Goal: Task Accomplishment & Management: Use online tool/utility

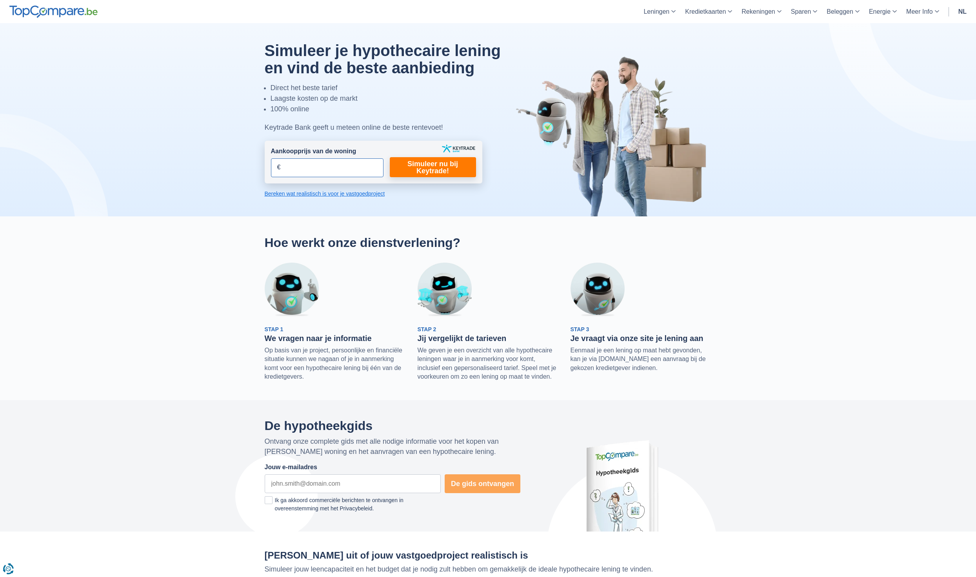
click at [325, 166] on input "Aankoopprijs van de woning" at bounding box center [327, 167] width 113 height 19
type input "200.000"
click at [431, 169] on link "Simuleer nu bij Keytrade!" at bounding box center [433, 167] width 86 height 20
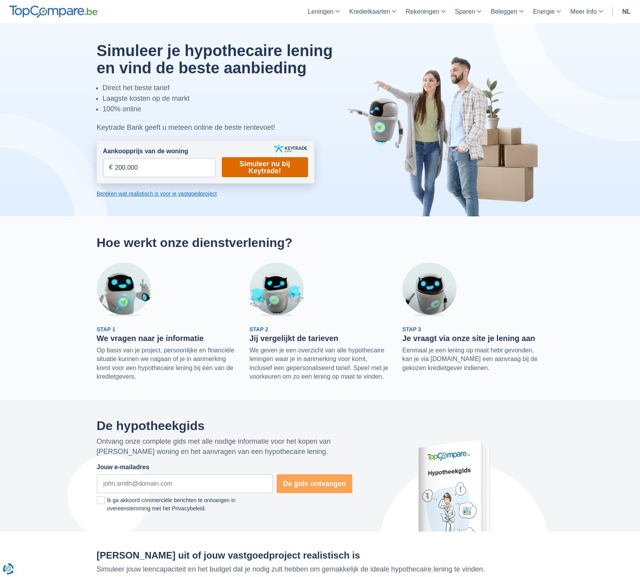
click at [280, 169] on link "Simuleer nu bij Keytrade!" at bounding box center [265, 167] width 86 height 20
click at [280, 168] on link "Simuleer nu bij Keytrade!" at bounding box center [265, 167] width 86 height 20
click at [288, 167] on link "Simuleer nu bij Keytrade!" at bounding box center [265, 167] width 86 height 20
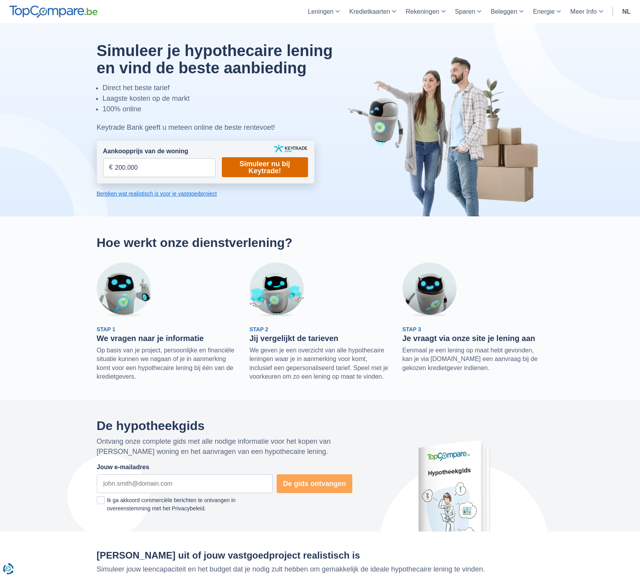
click at [248, 163] on link "Simuleer nu bij Keytrade!" at bounding box center [265, 167] width 86 height 20
